Goal: Information Seeking & Learning: Learn about a topic

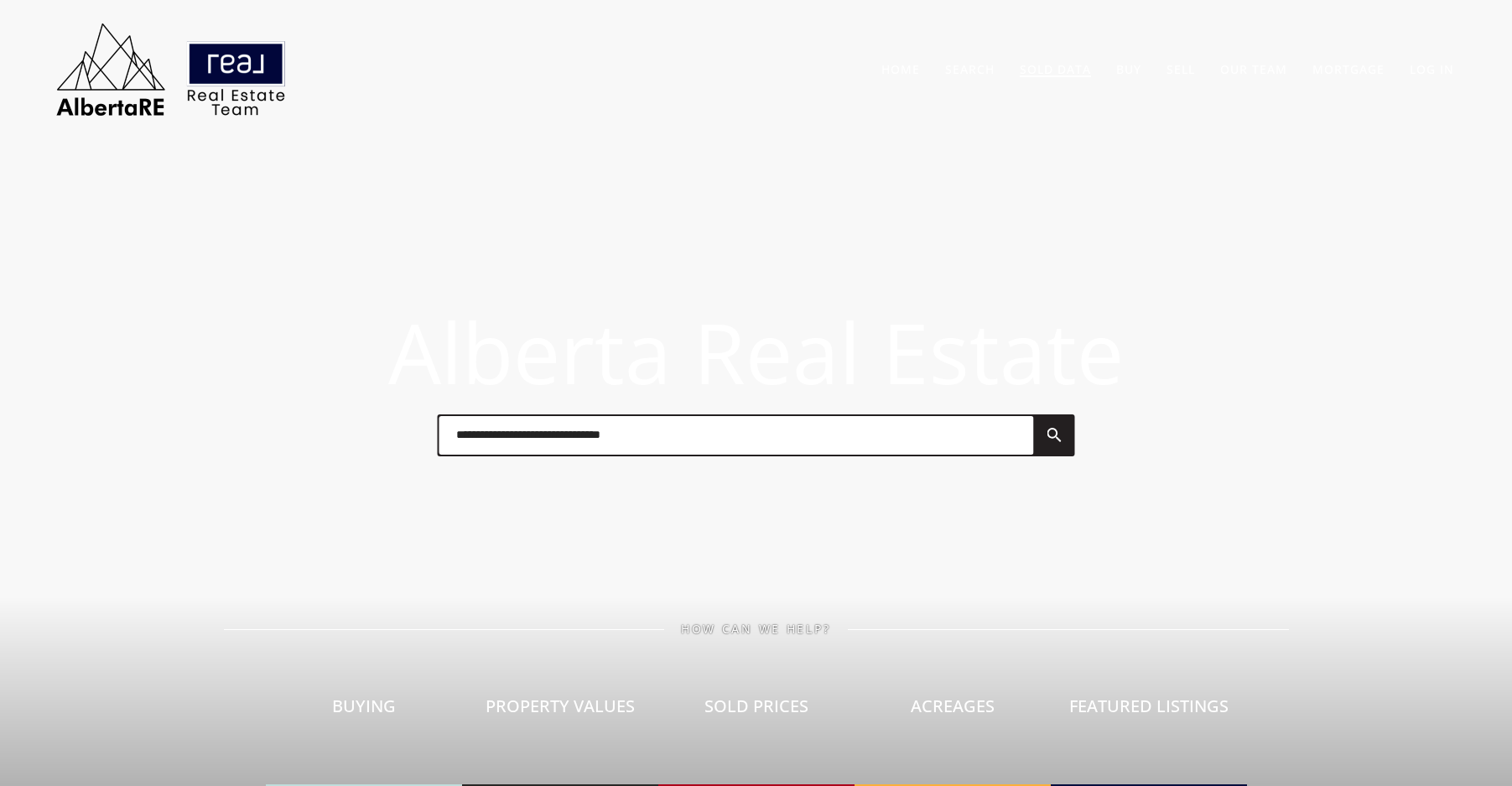
click at [1077, 69] on link "Sold Data" at bounding box center [1055, 69] width 71 height 16
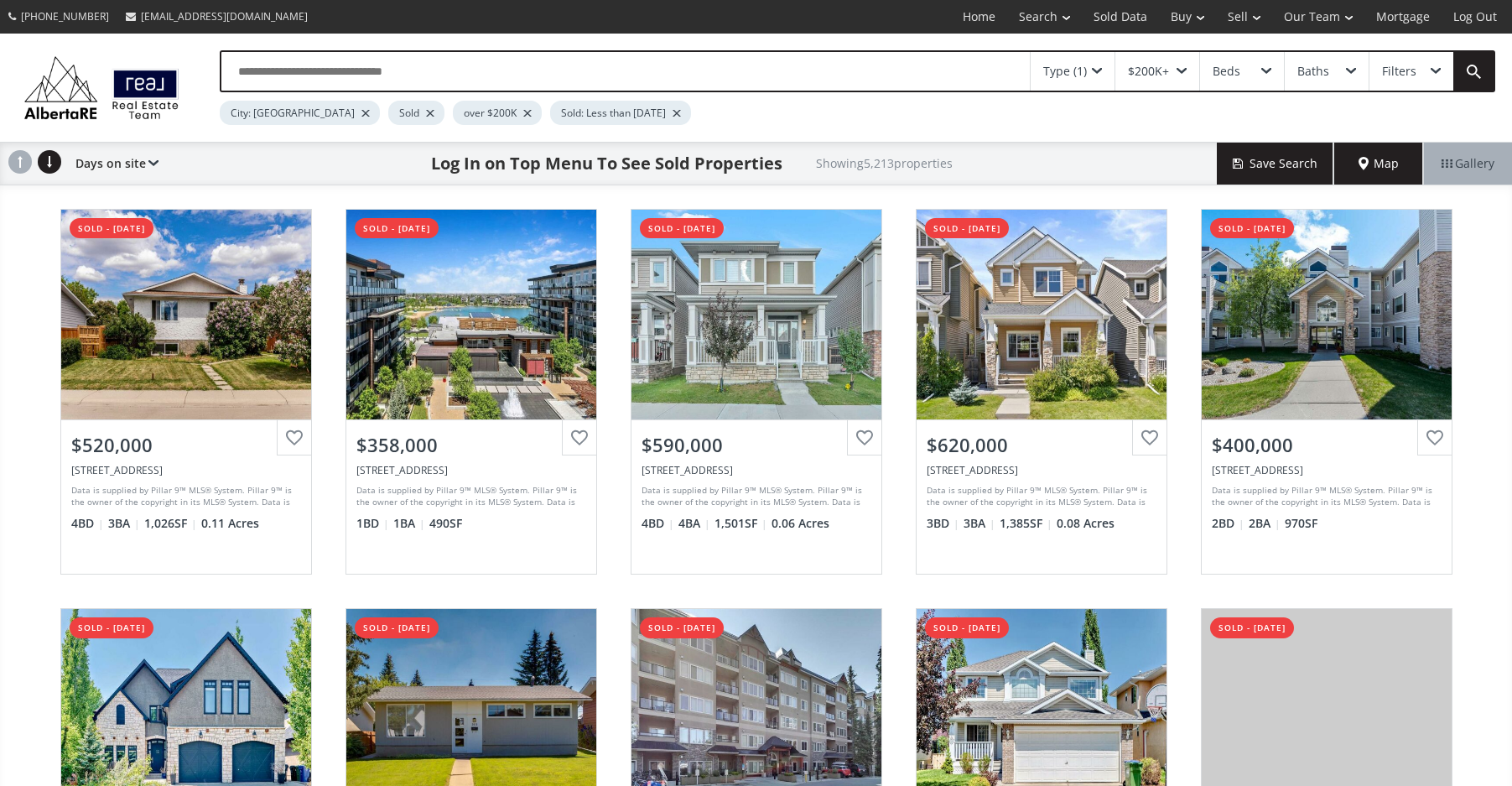
click at [751, 67] on input "text" at bounding box center [626, 71] width 809 height 38
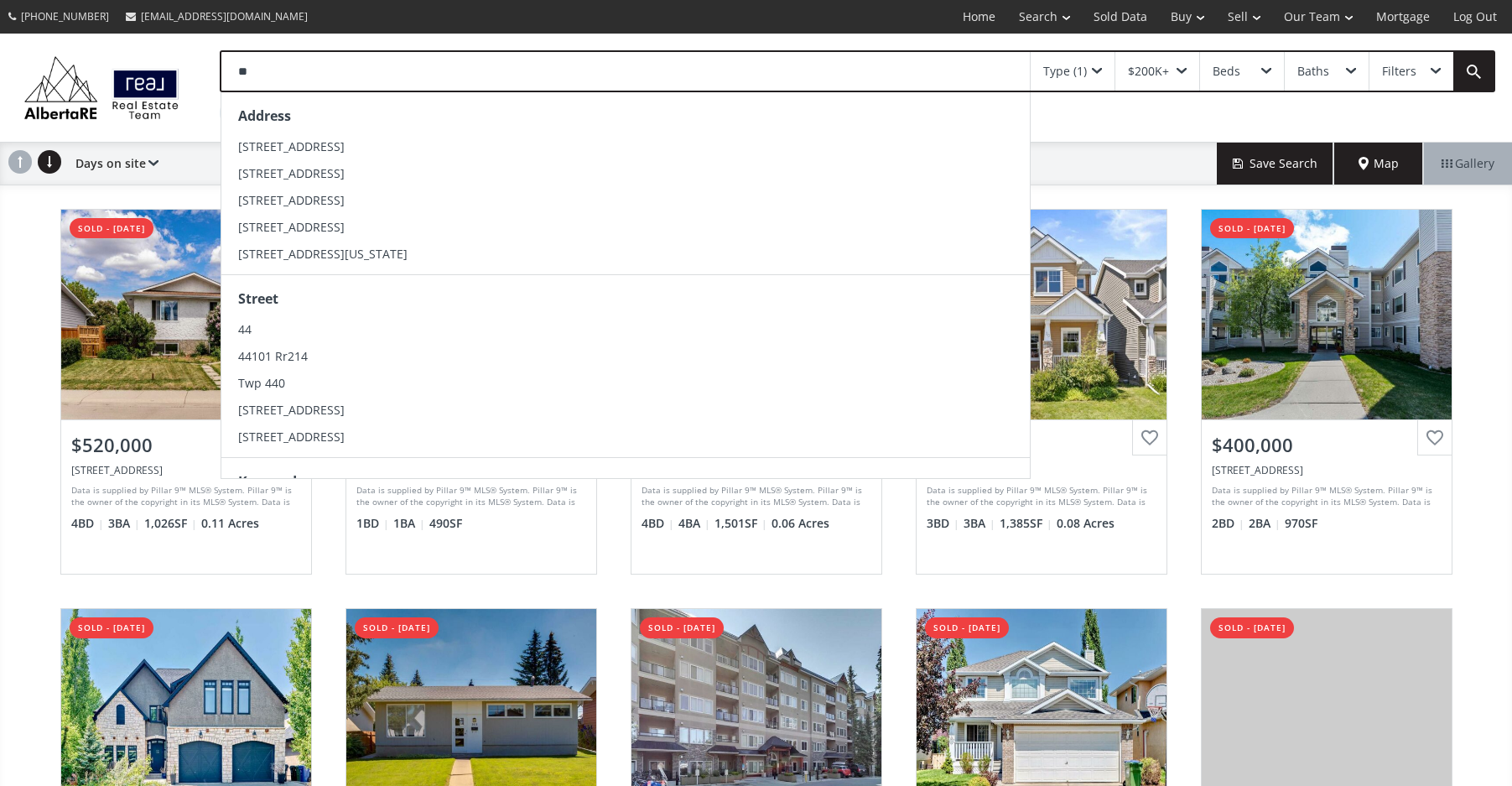
type input "*"
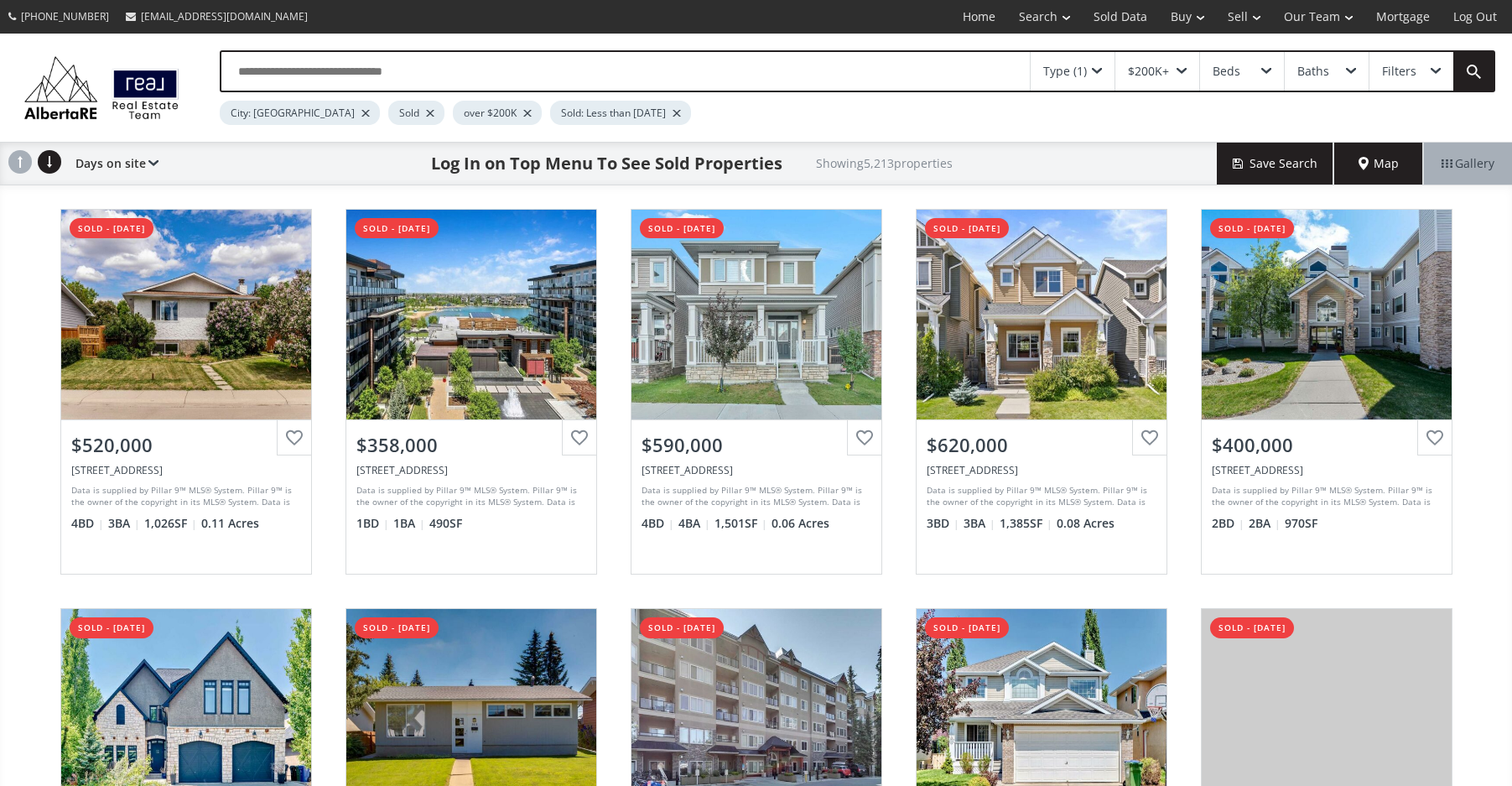
click at [14, 272] on div "Dovercrest Drive SE Calgary AB T2B 1X6 sold - 08/12/2025 View Photos & Details …" at bounding box center [756, 591] width 1512 height 800
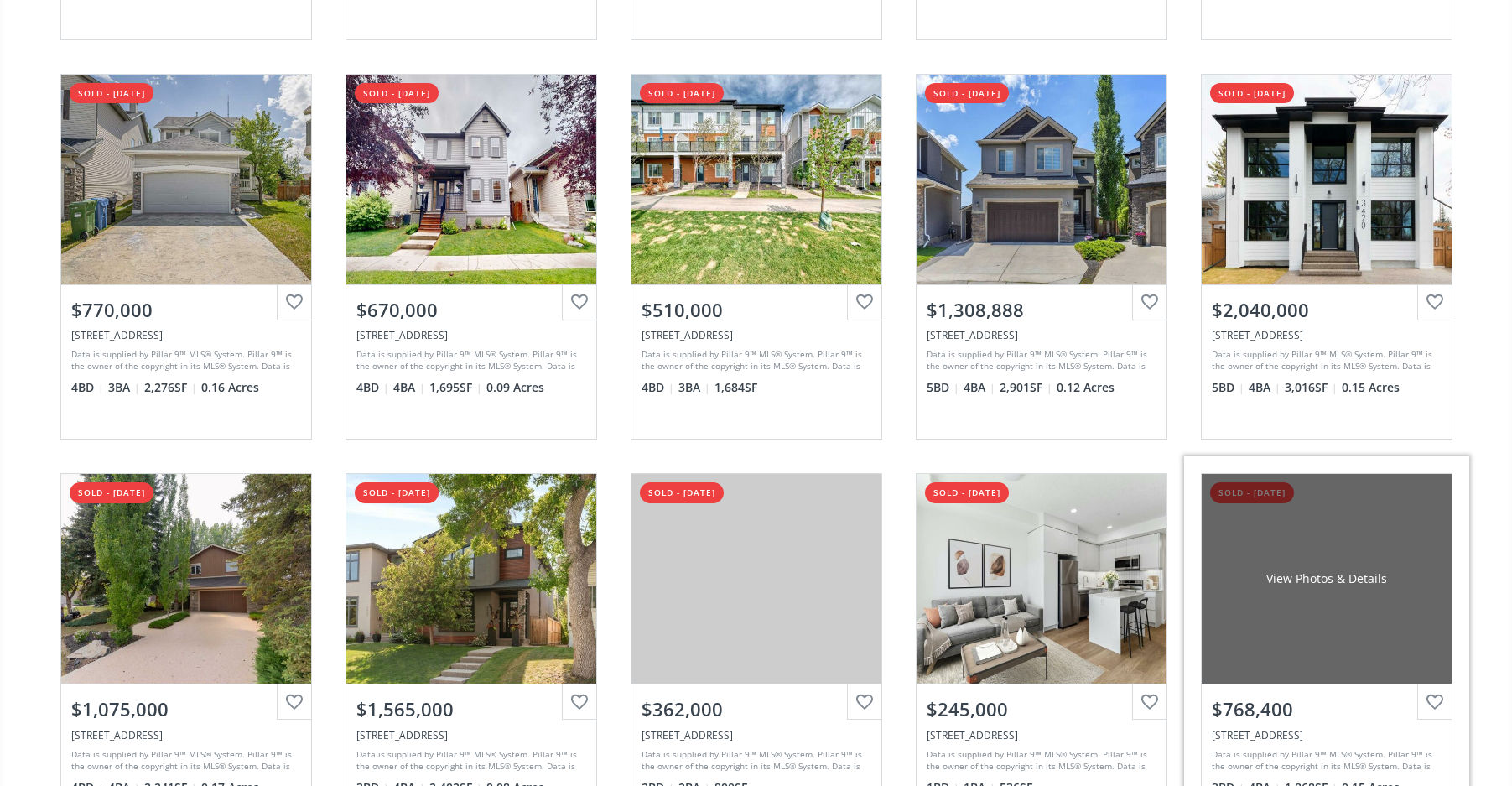
scroll to position [3357, 0]
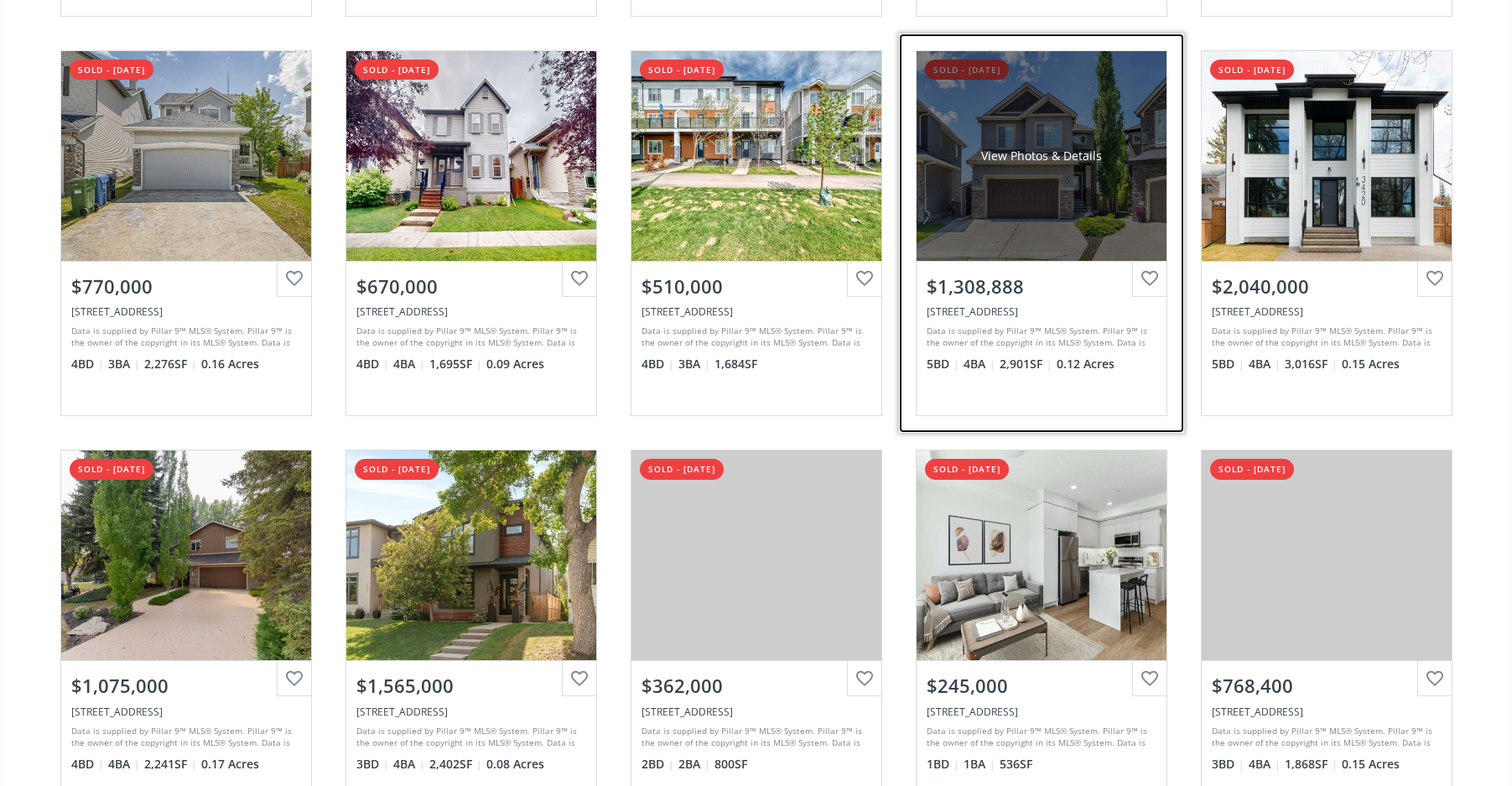
click at [1050, 206] on div "View Photos & Details" at bounding box center [1042, 156] width 250 height 210
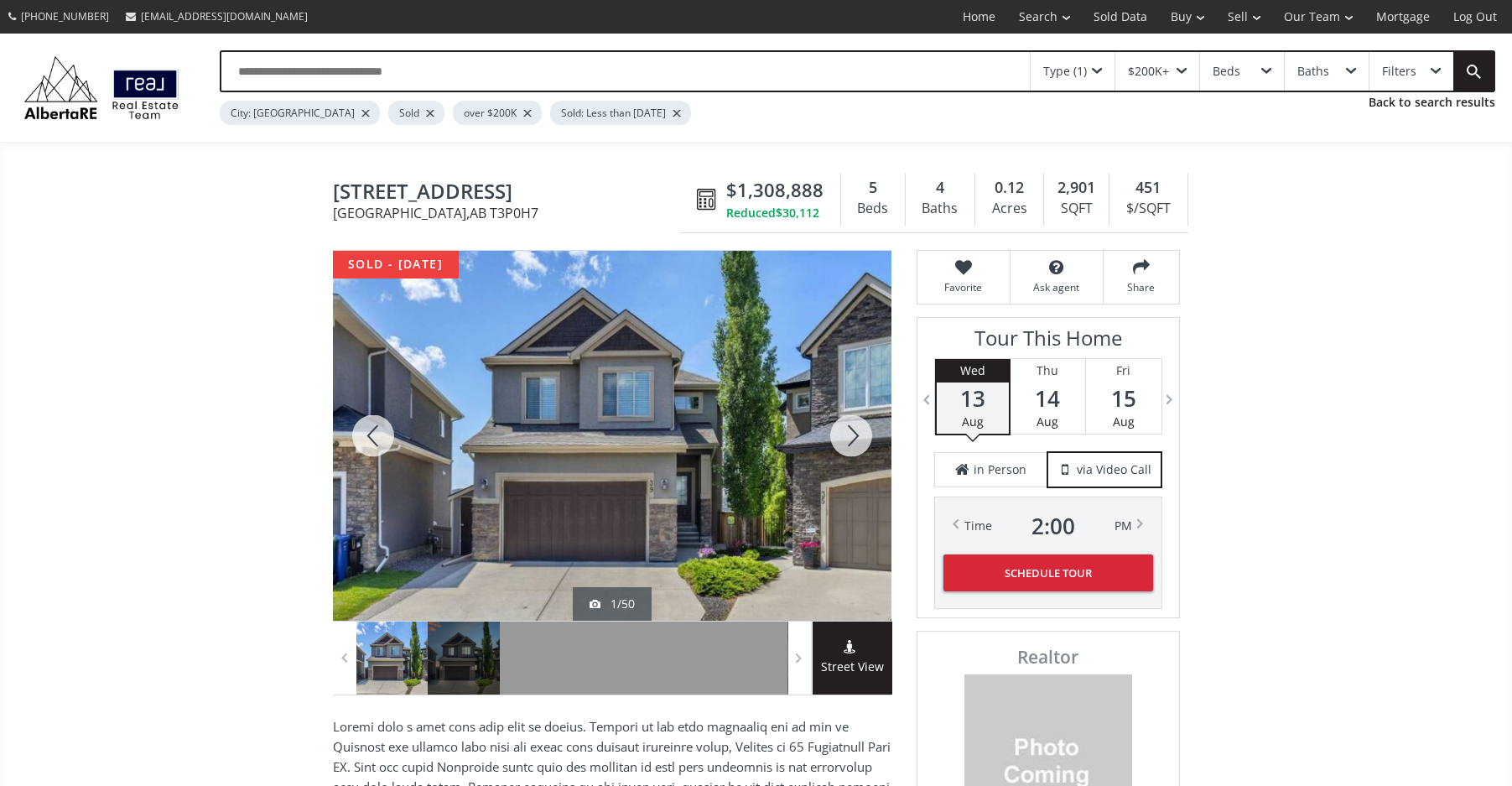
click at [382, 433] on div at bounding box center [373, 436] width 81 height 370
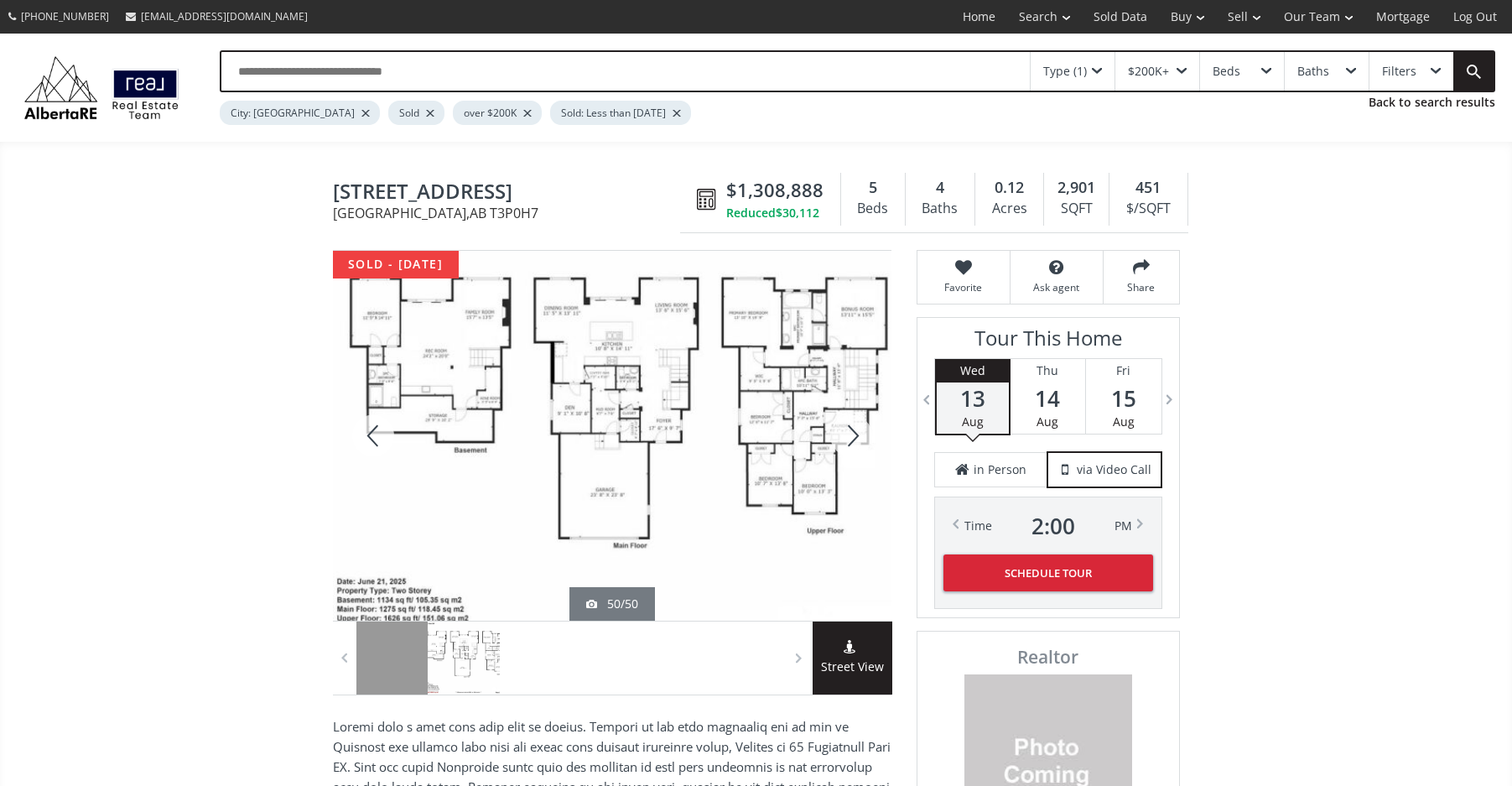
click at [382, 433] on div at bounding box center [373, 436] width 81 height 370
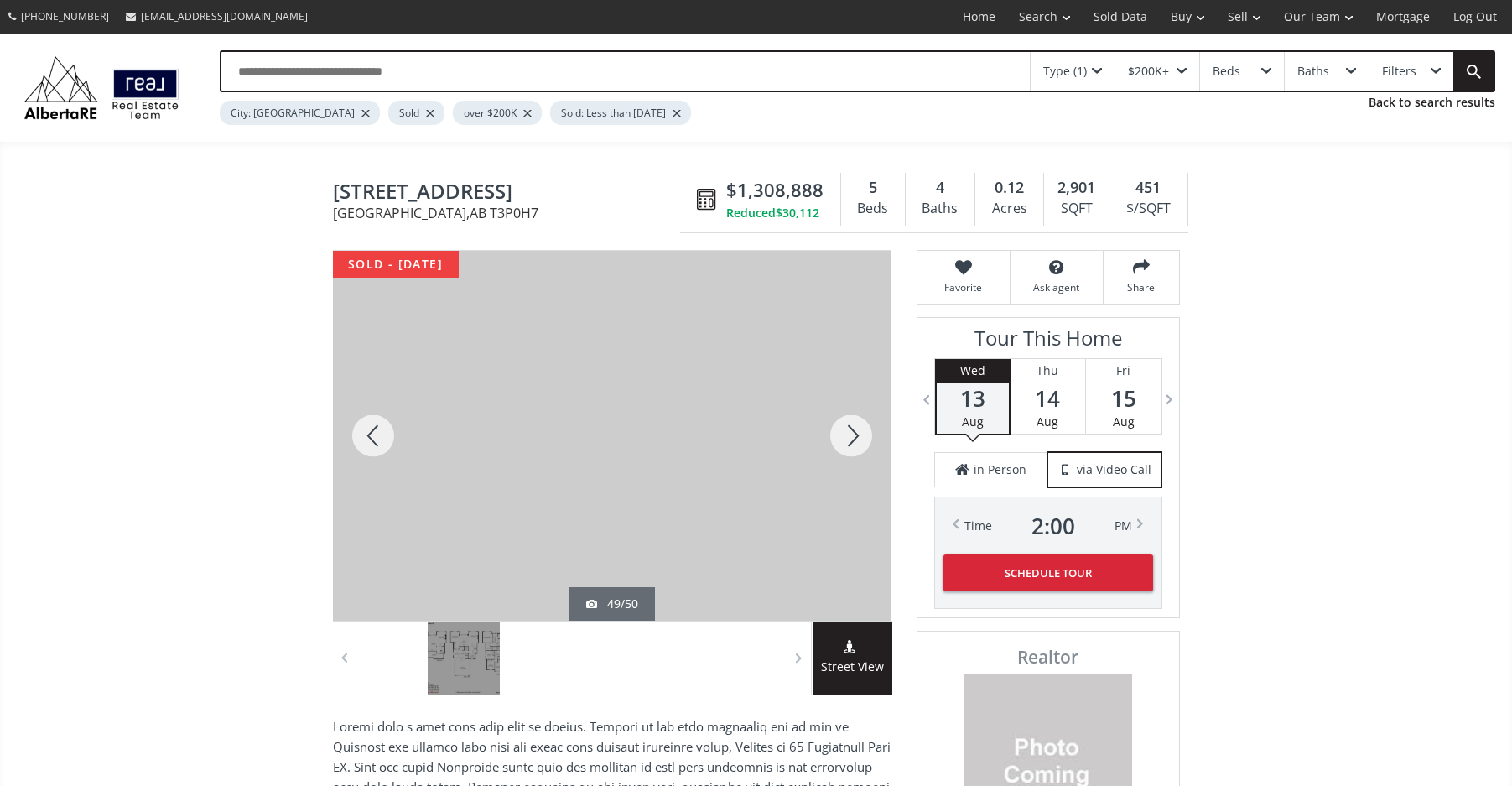
click at [382, 433] on div at bounding box center [373, 436] width 81 height 370
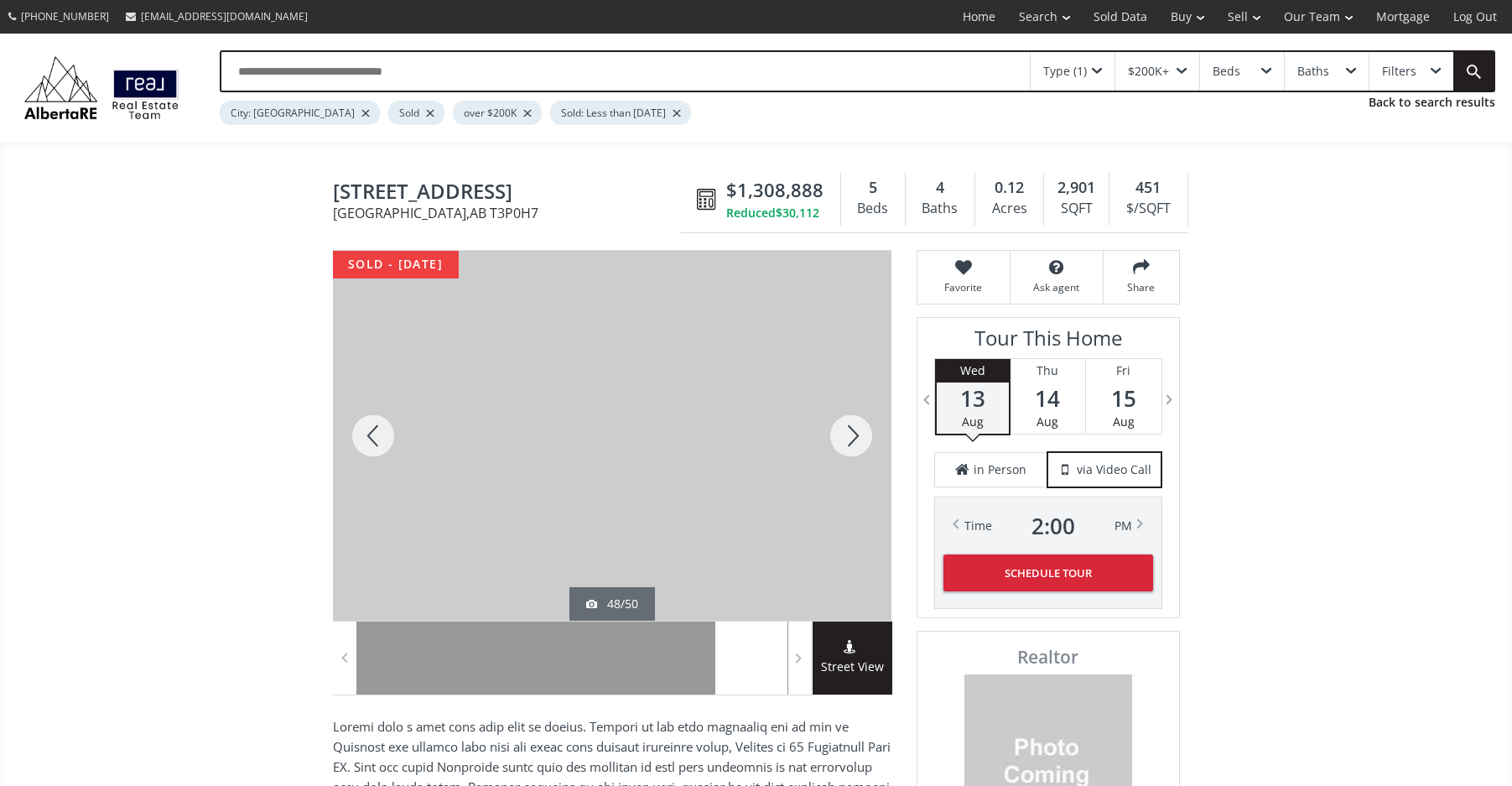
click at [382, 433] on div at bounding box center [373, 436] width 81 height 370
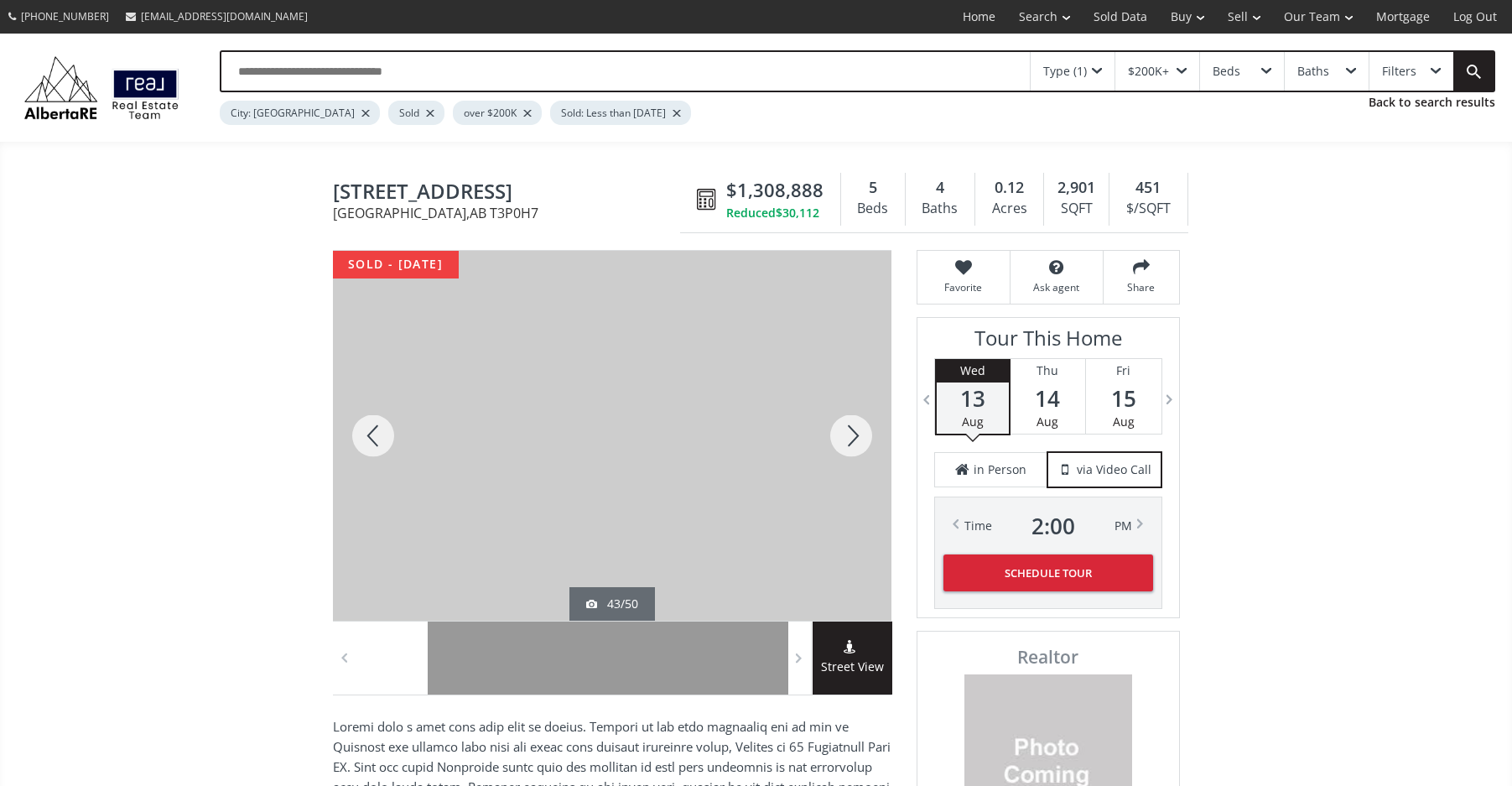
click at [382, 433] on div at bounding box center [373, 436] width 81 height 370
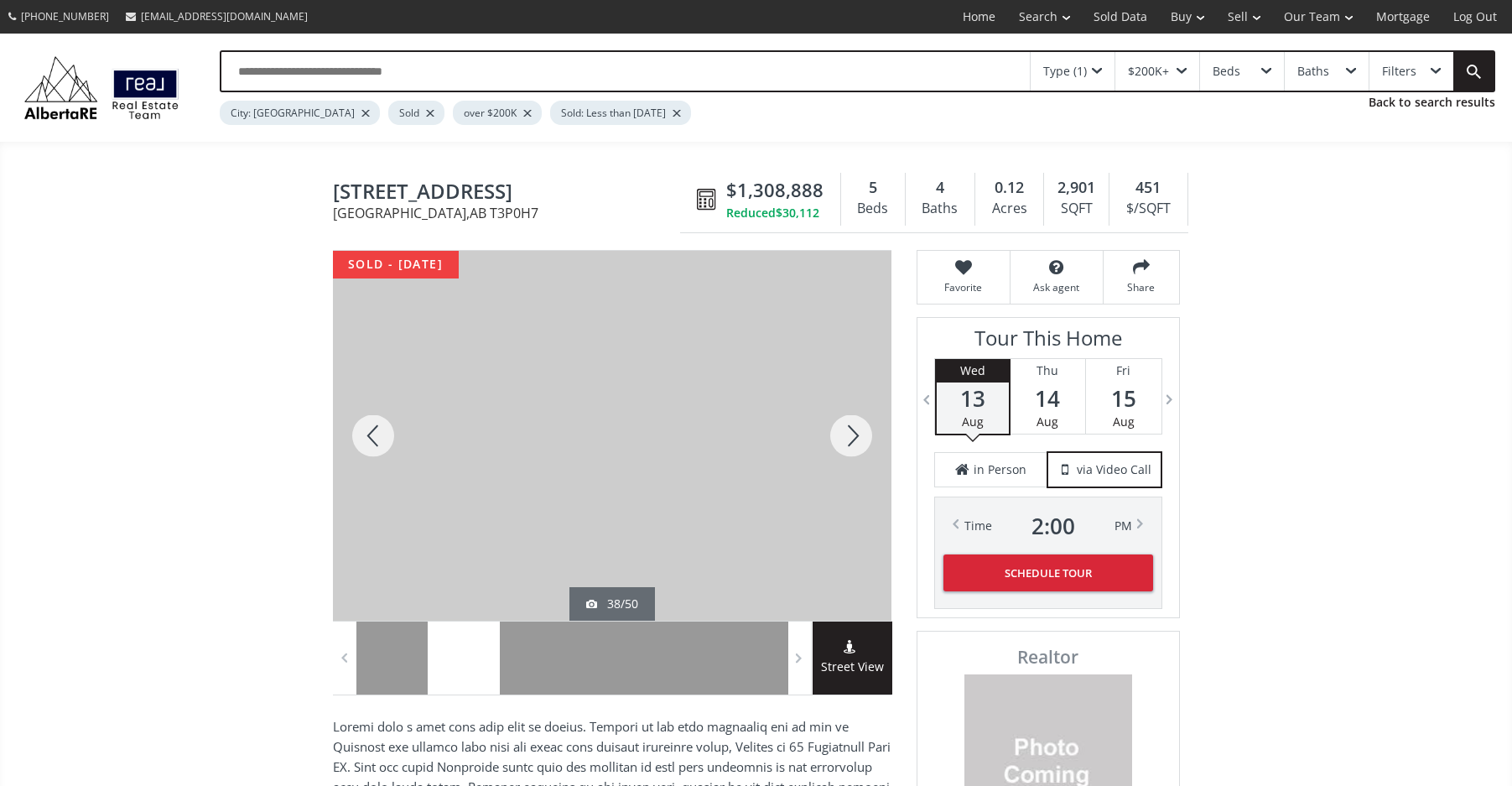
click at [382, 433] on div at bounding box center [373, 436] width 81 height 370
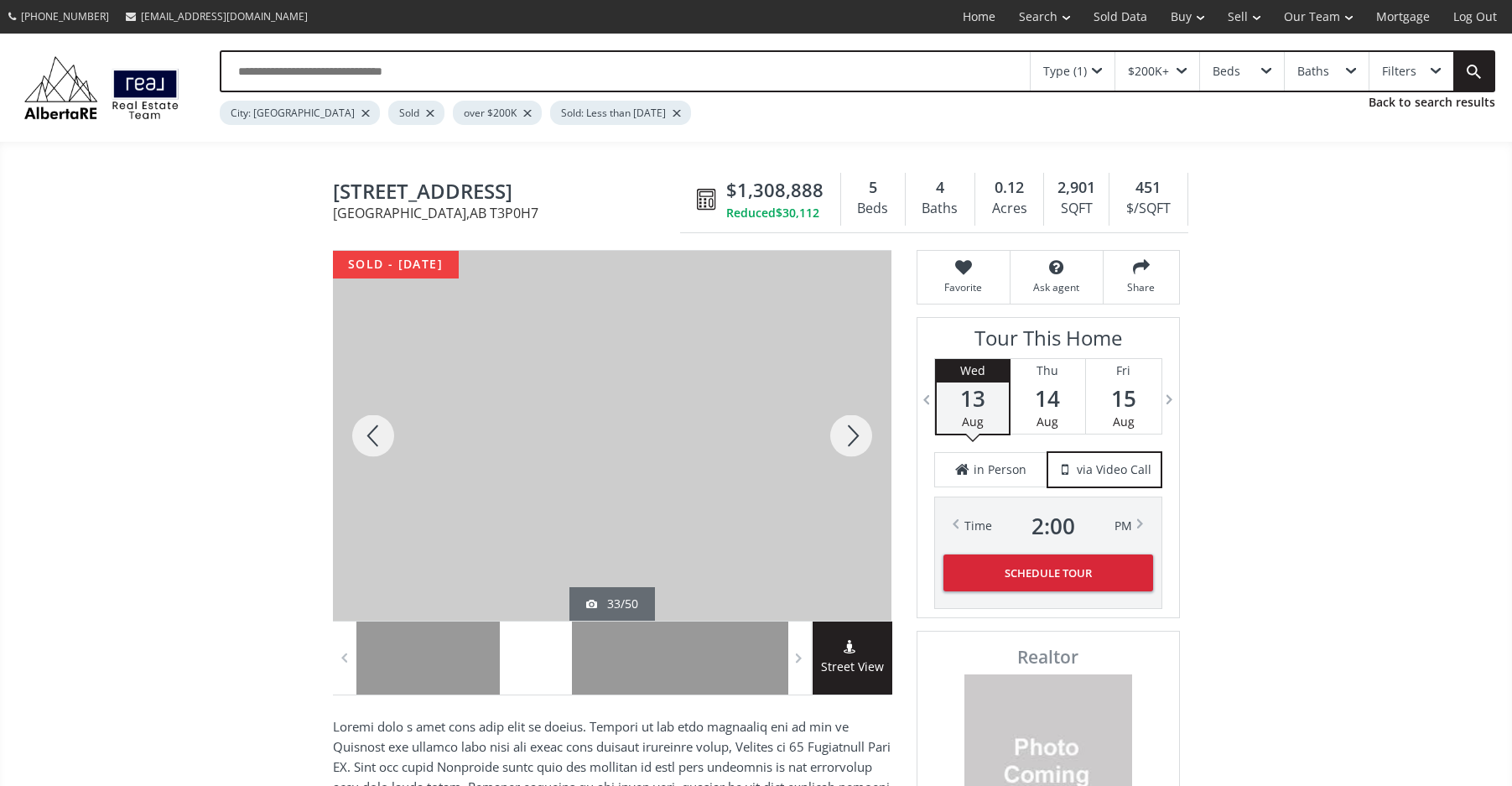
click at [382, 433] on div at bounding box center [373, 436] width 81 height 370
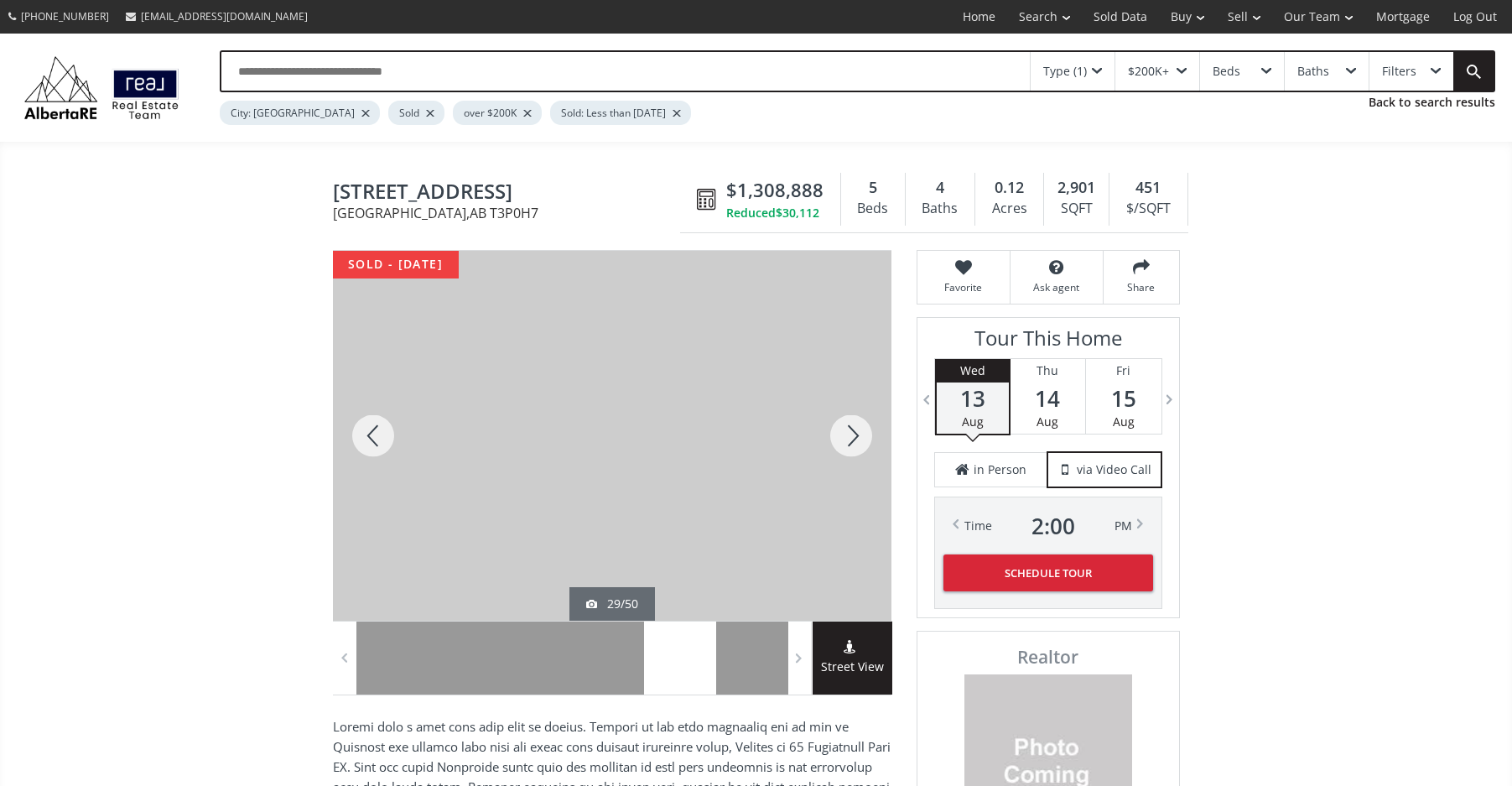
click at [382, 433] on div at bounding box center [373, 436] width 81 height 370
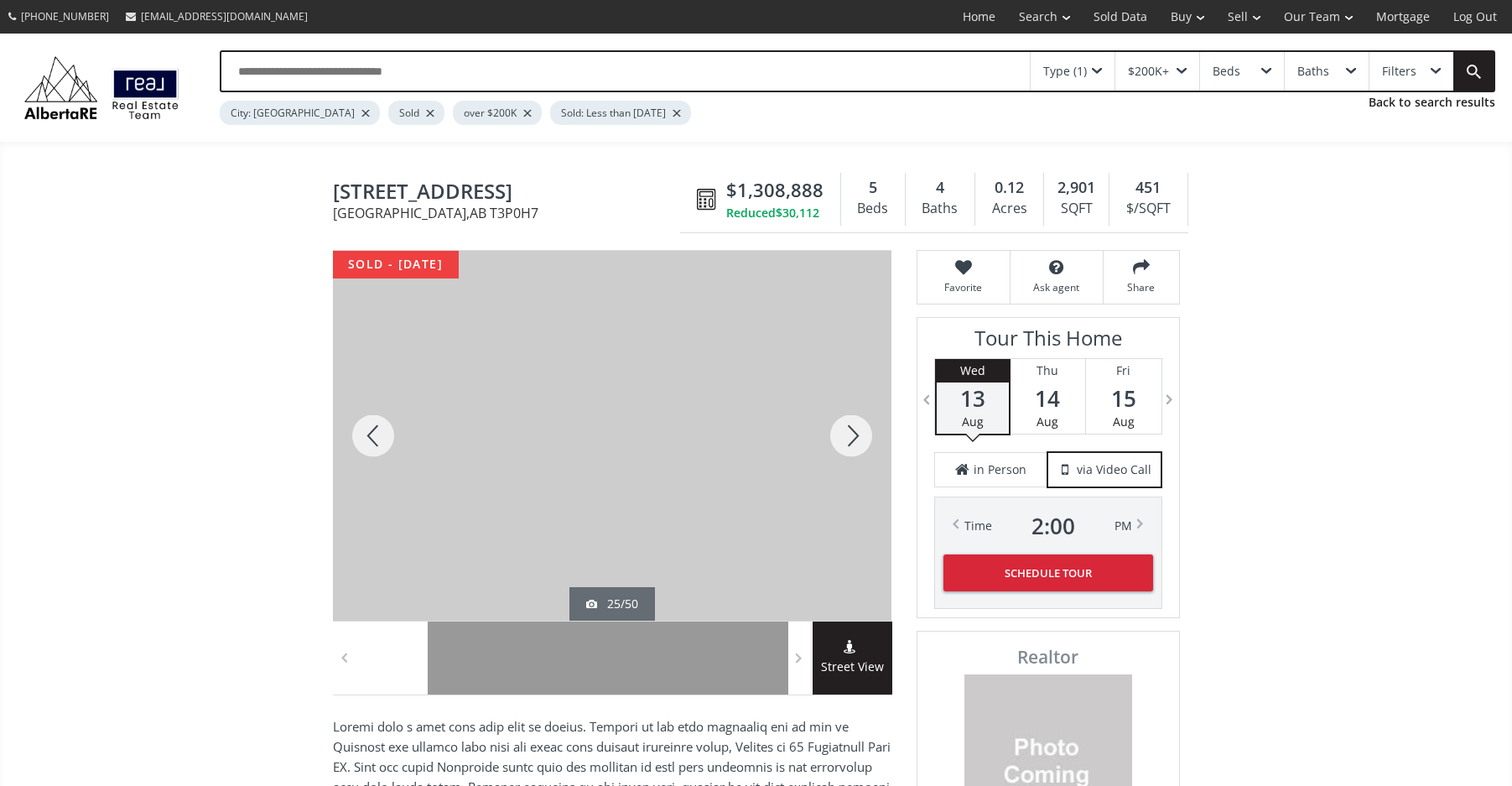
click at [382, 433] on div at bounding box center [373, 436] width 81 height 370
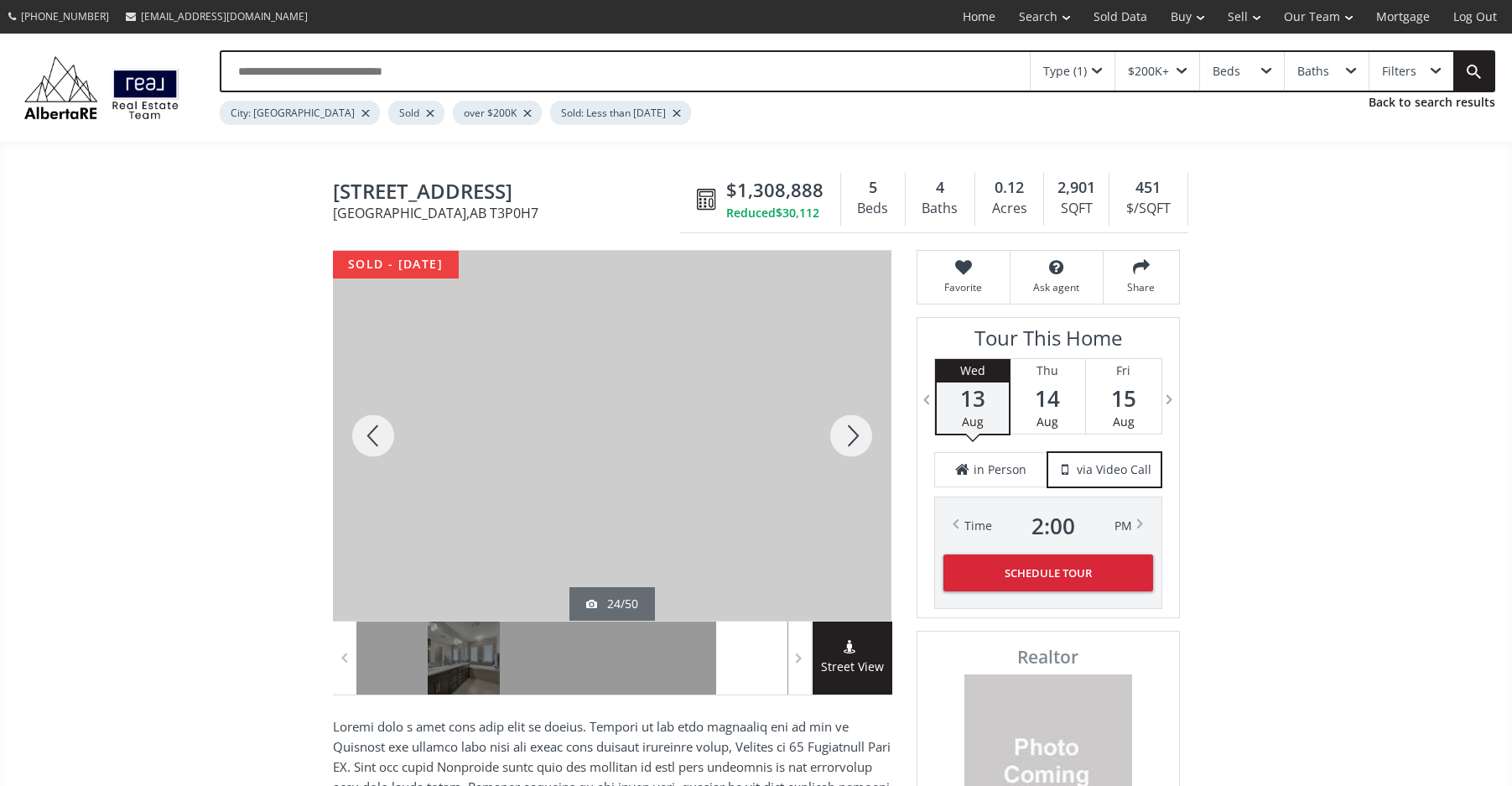
click at [382, 433] on div at bounding box center [373, 436] width 81 height 370
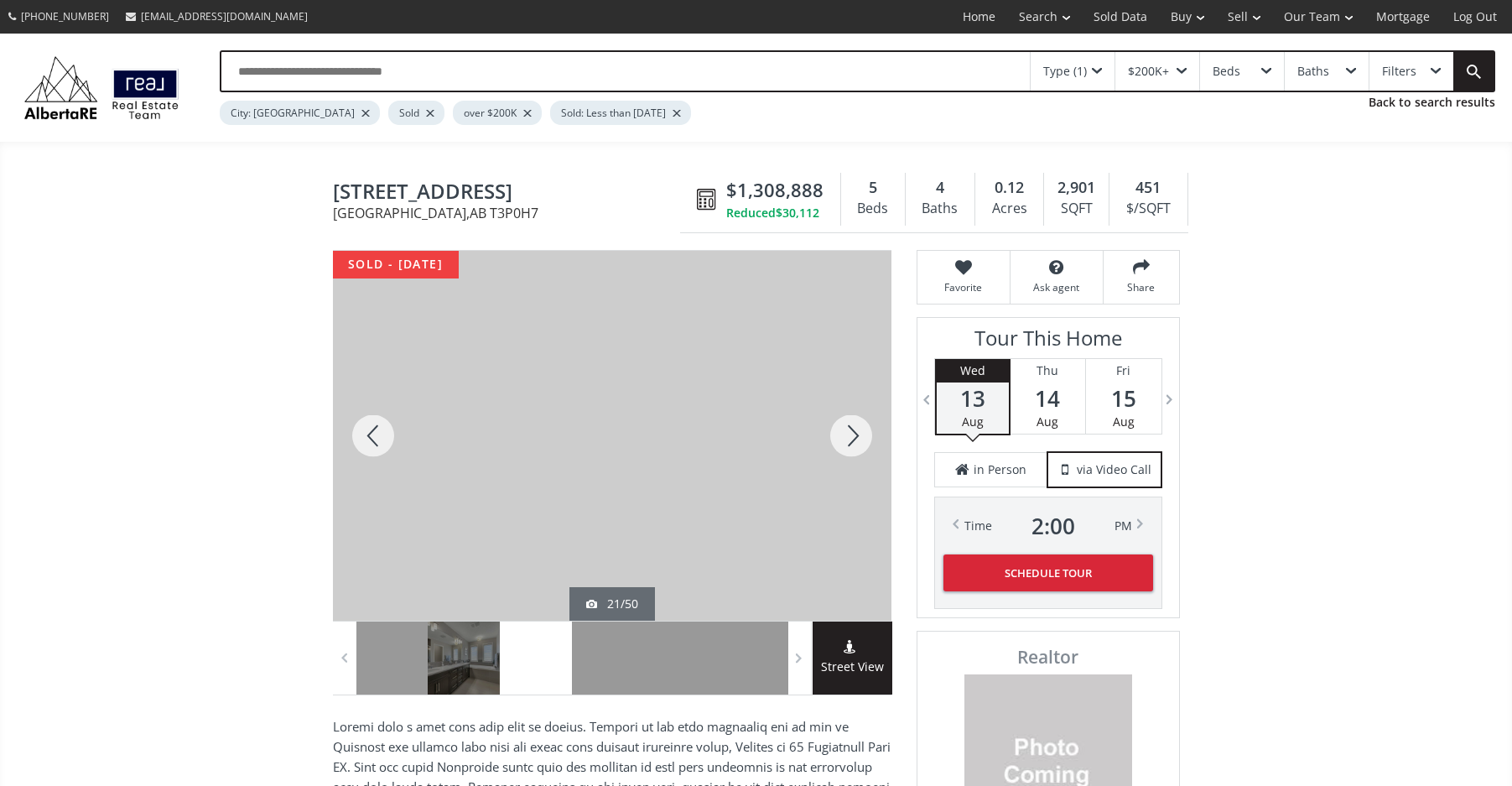
click at [382, 433] on div at bounding box center [373, 436] width 81 height 370
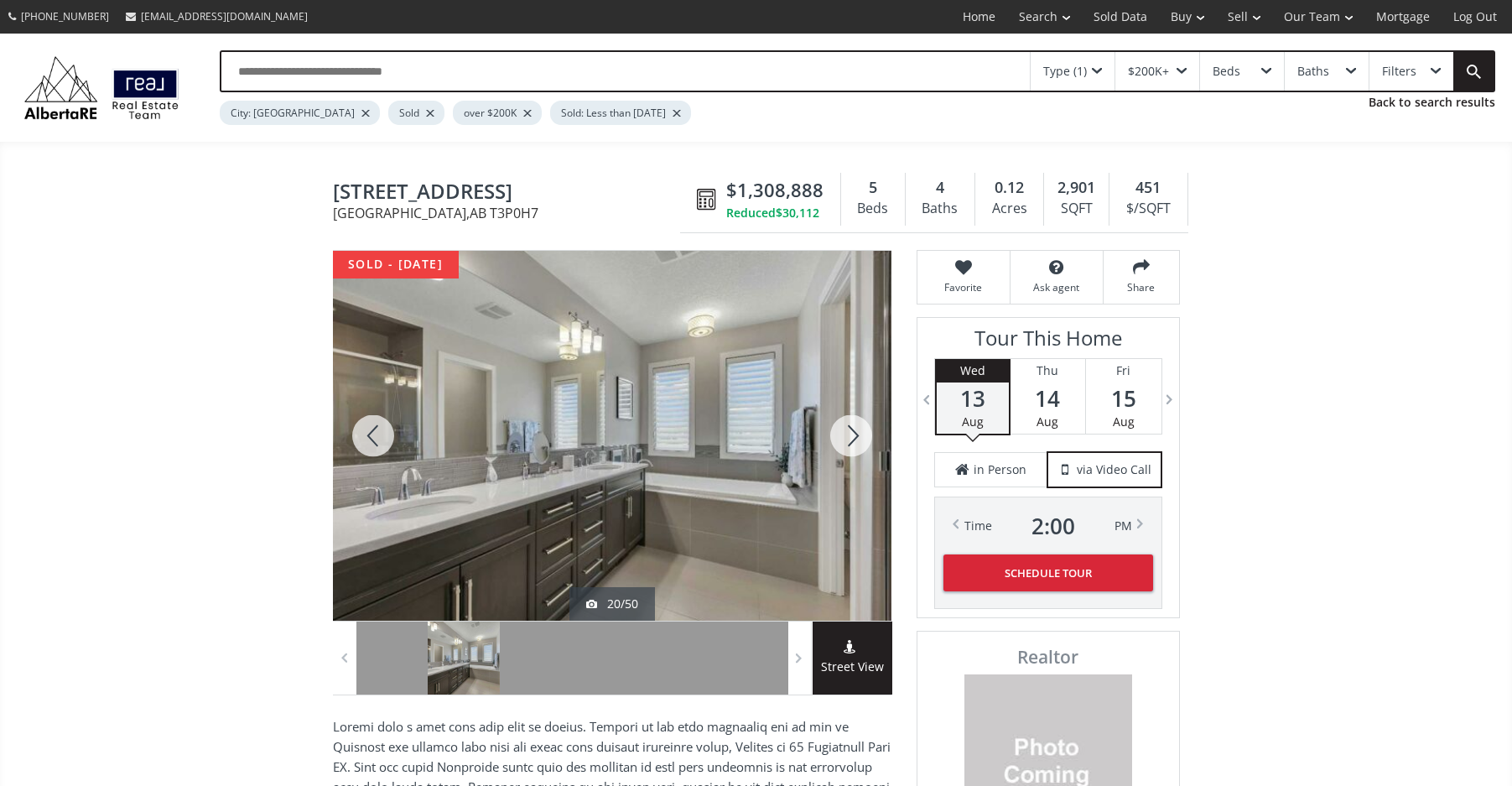
click at [382, 433] on div at bounding box center [373, 436] width 81 height 370
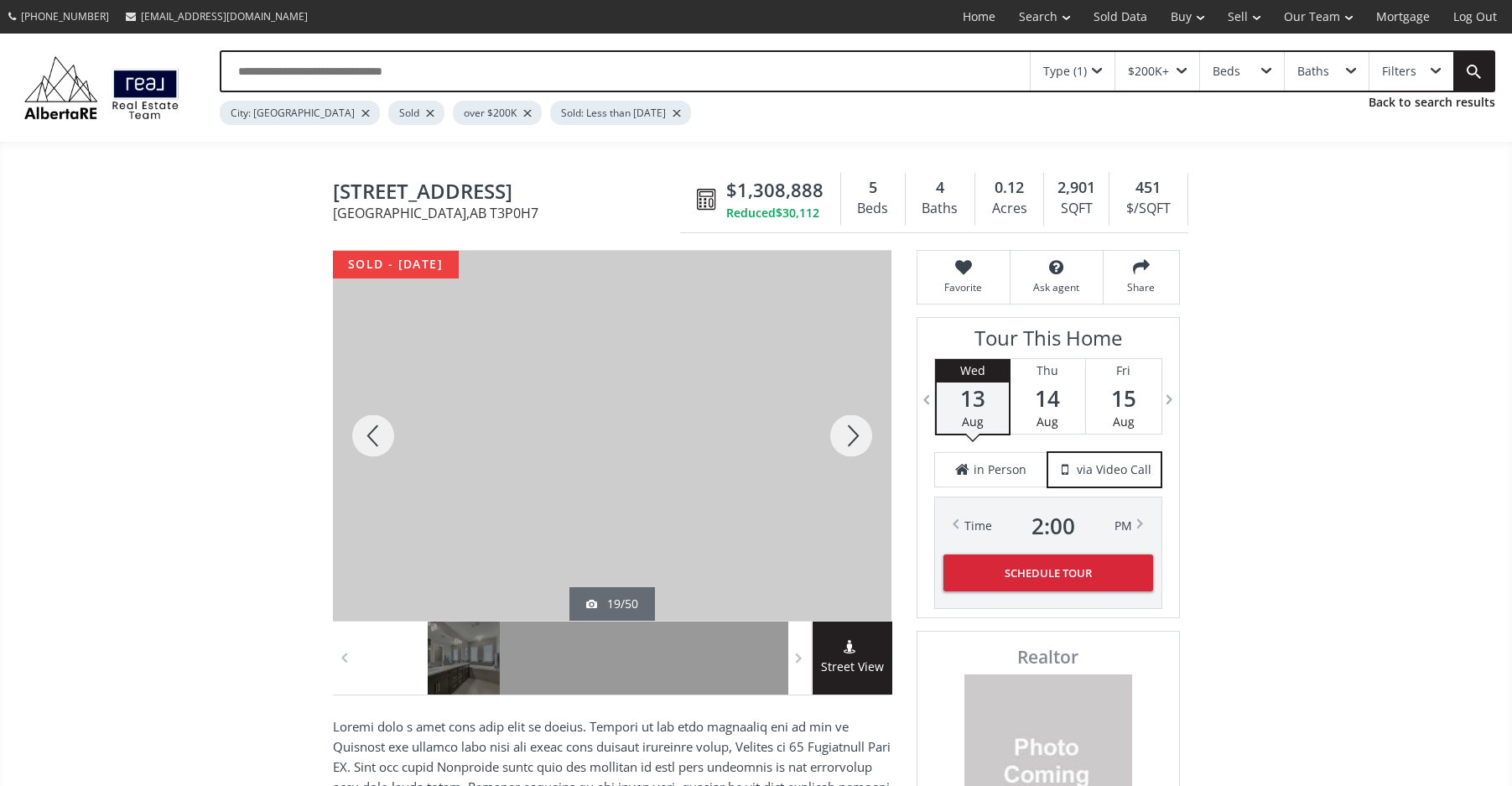
click at [382, 433] on div at bounding box center [373, 436] width 81 height 370
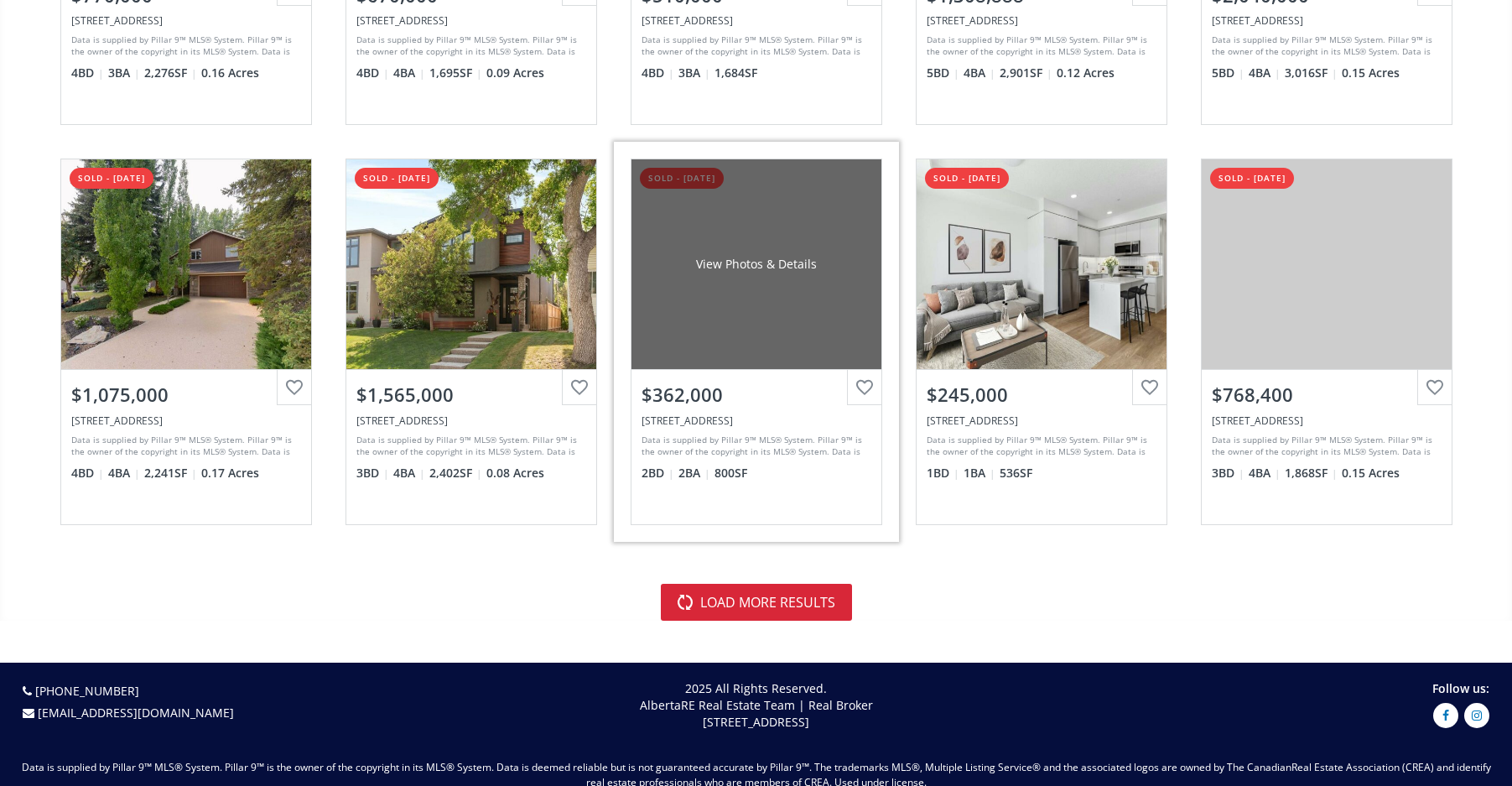
scroll to position [3665, 0]
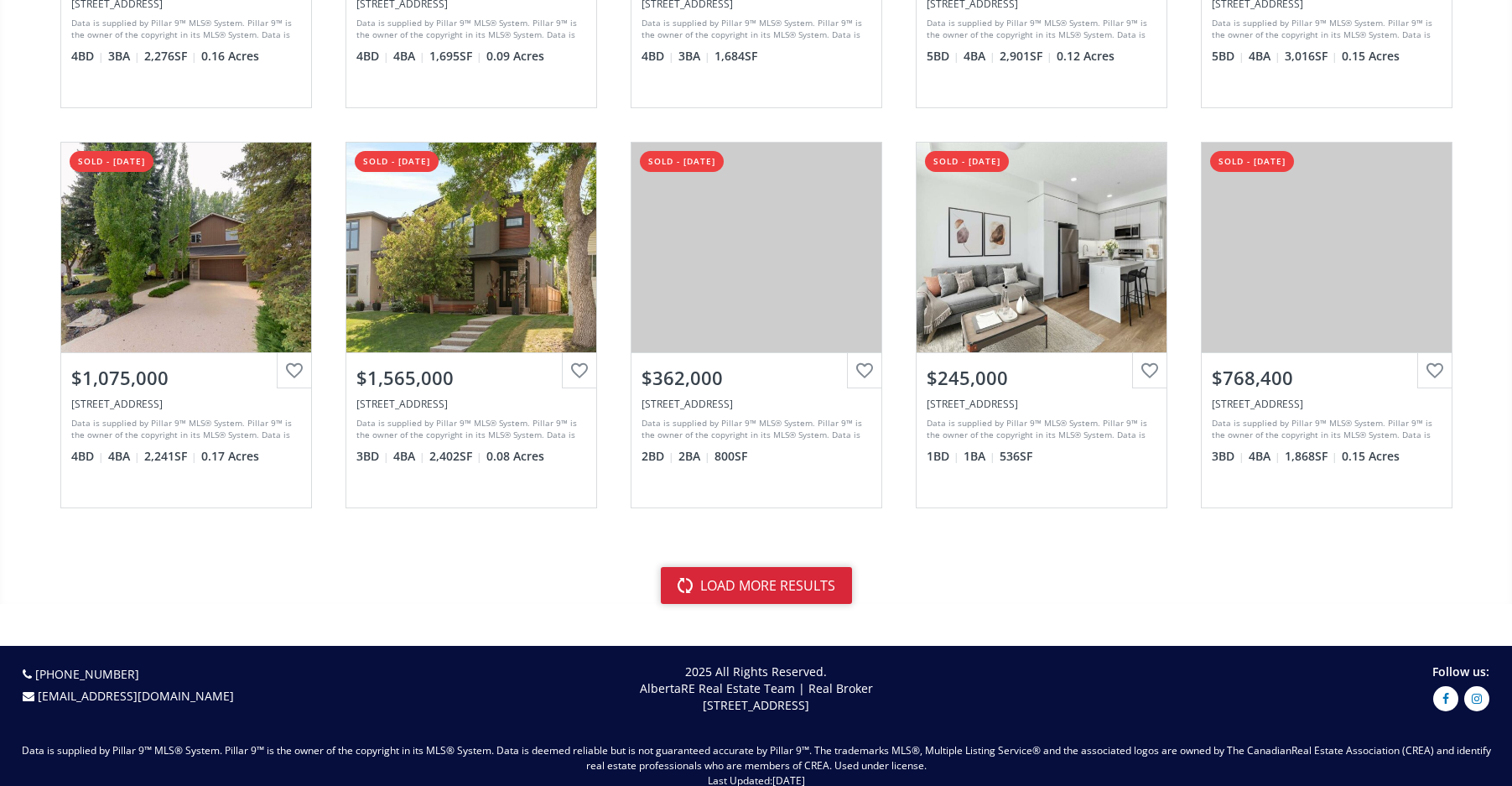
click at [746, 568] on button "load more results" at bounding box center [756, 585] width 191 height 37
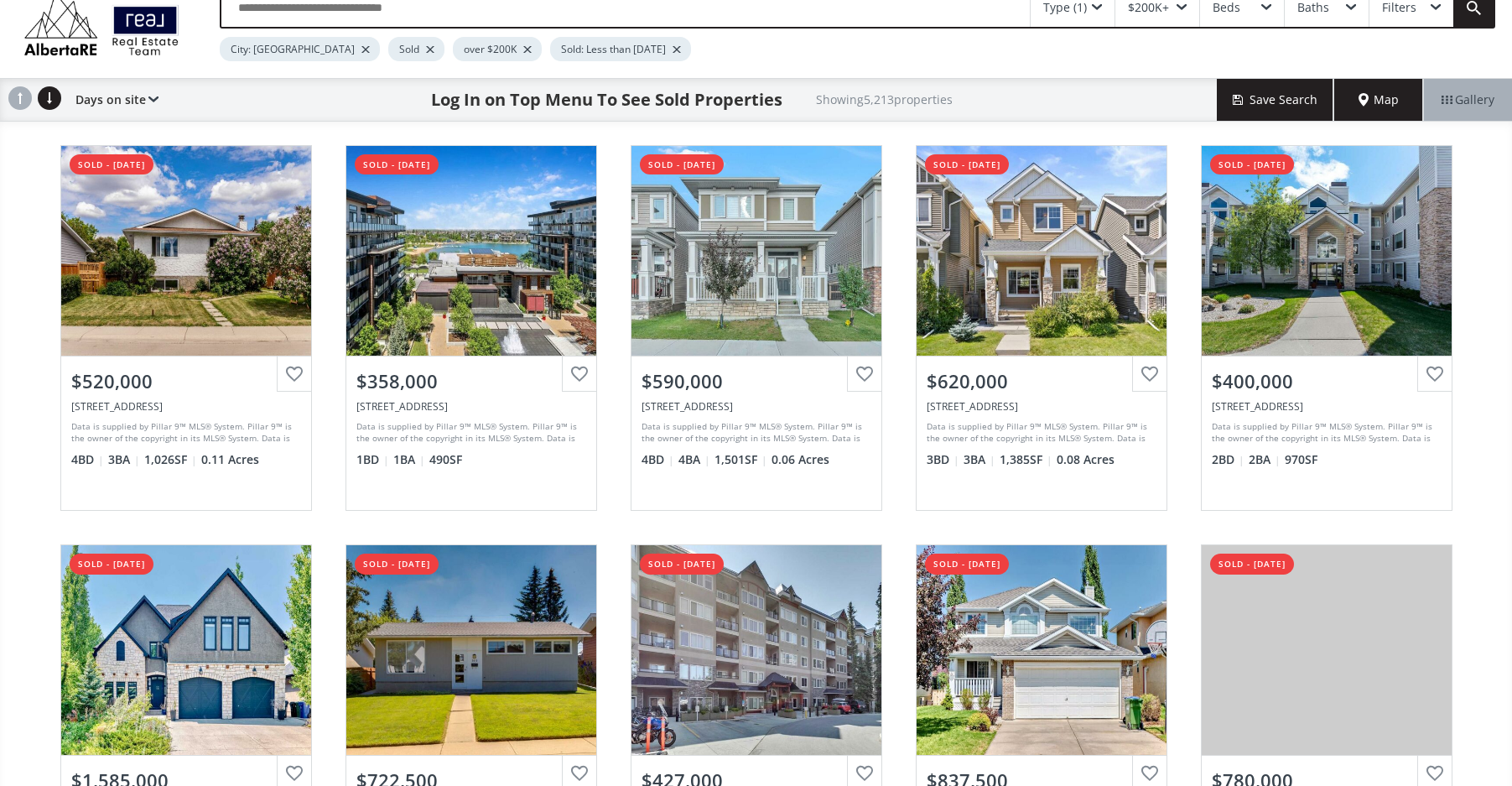
scroll to position [0, 0]
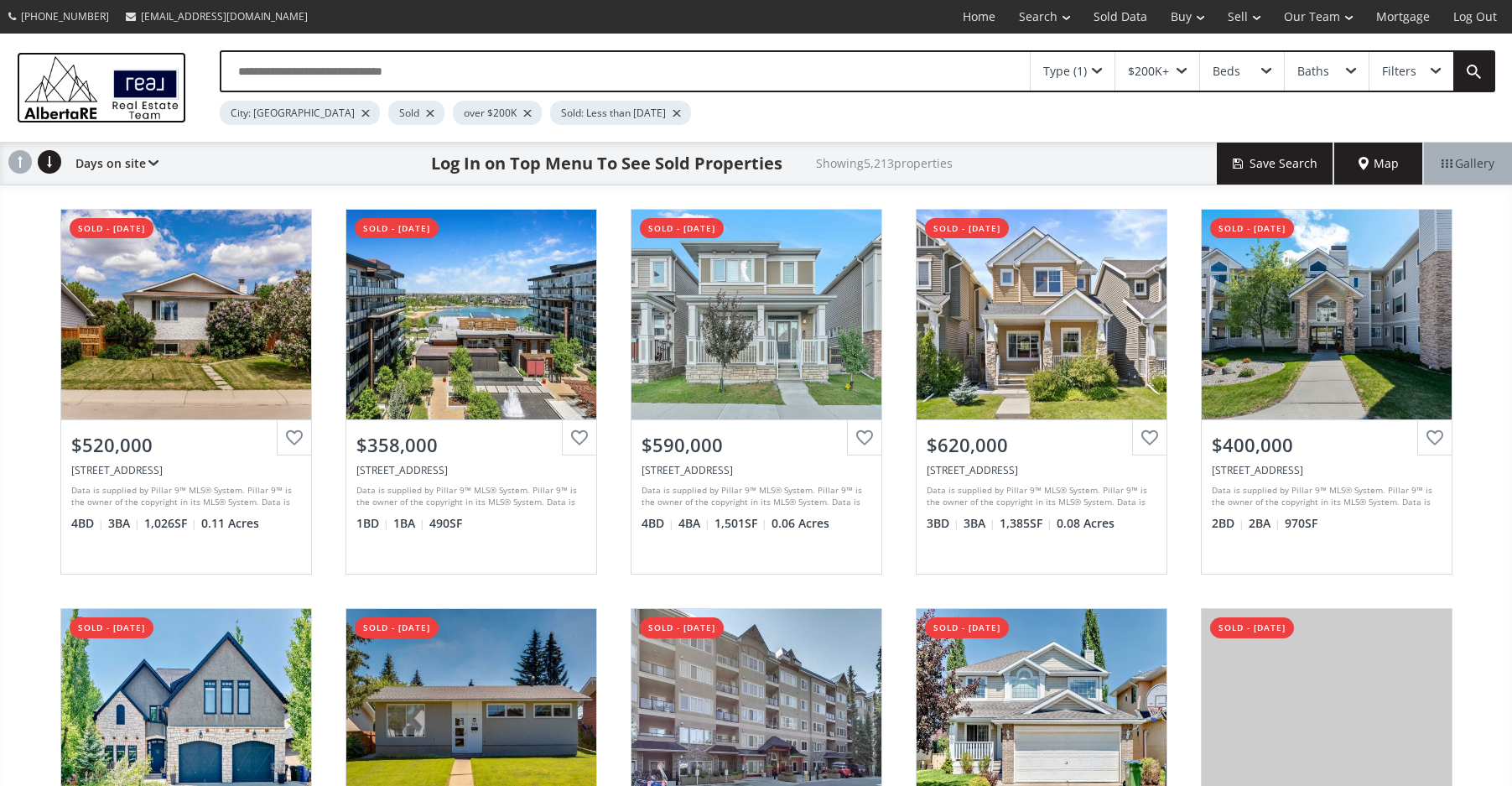
click at [142, 112] on img at bounding box center [101, 87] width 169 height 70
